Goal: Transaction & Acquisition: Purchase product/service

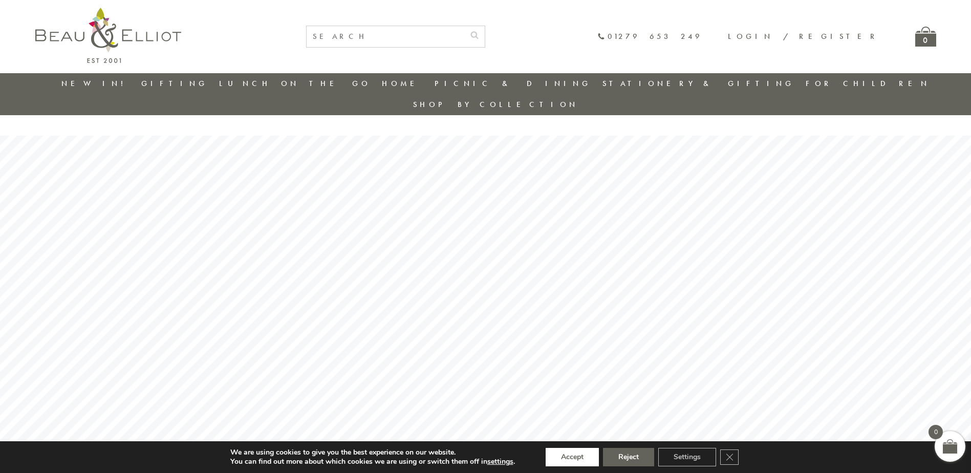
click at [578, 453] on button "Accept" at bounding box center [571, 457] width 53 height 18
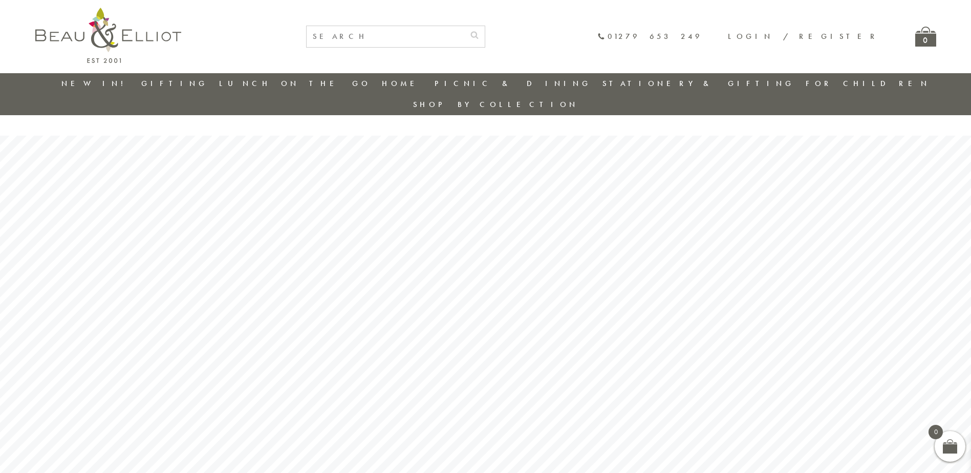
click at [451, 35] on input "text" at bounding box center [385, 36] width 158 height 21
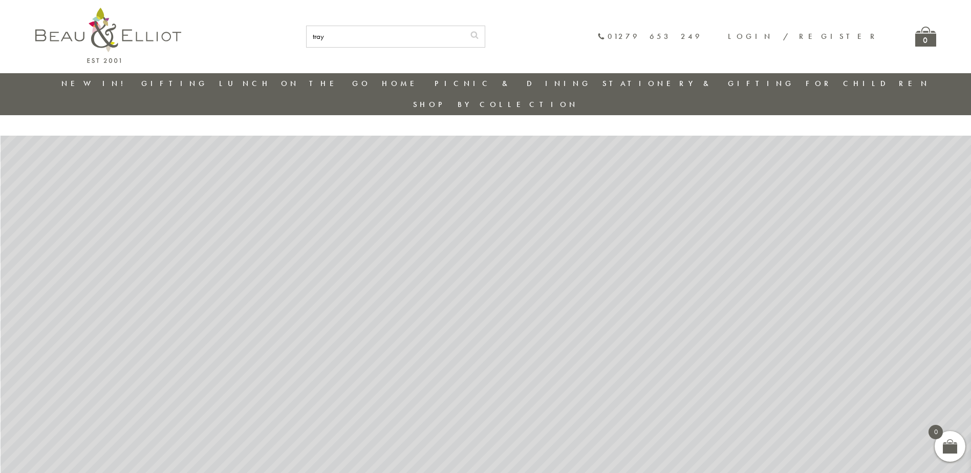
type input "tray"
click at [464, 26] on button "submit" at bounding box center [474, 34] width 20 height 16
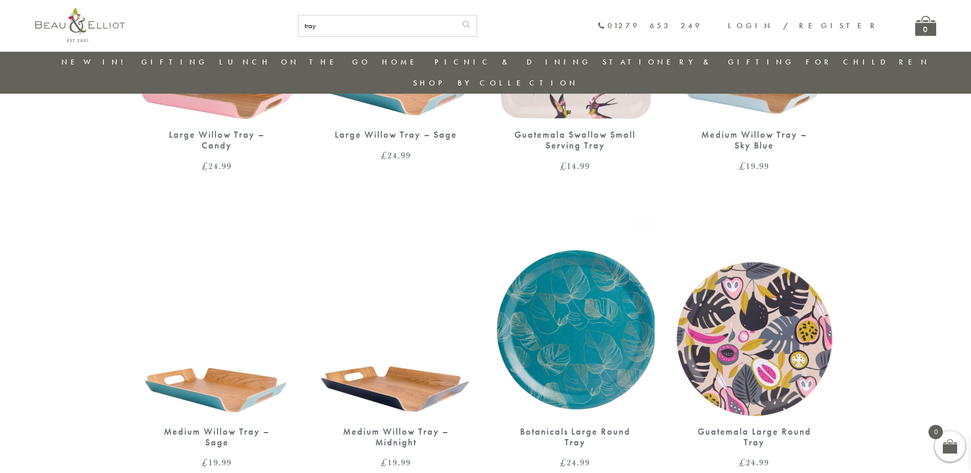
scroll to position [797, 0]
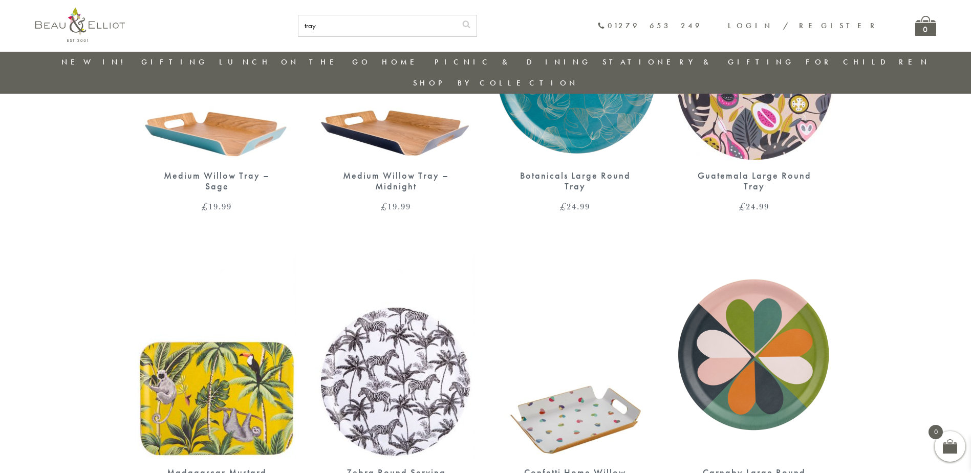
click at [731, 364] on img at bounding box center [754, 354] width 159 height 205
